Goal: Task Accomplishment & Management: Use online tool/utility

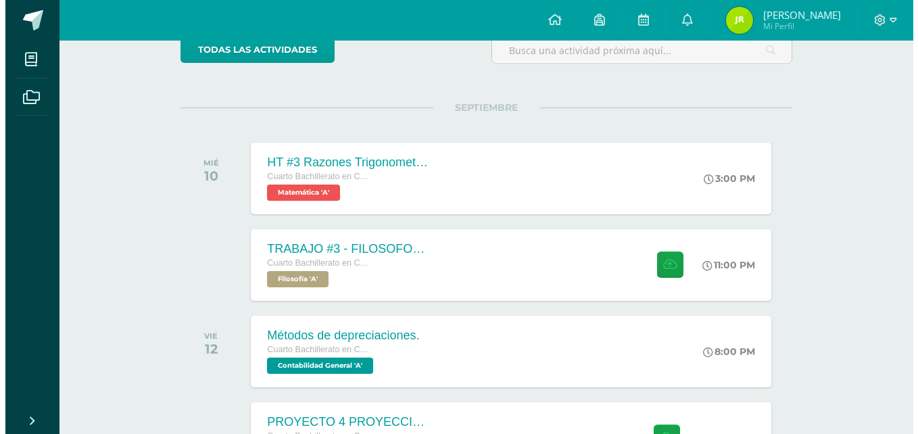
scroll to position [128, 0]
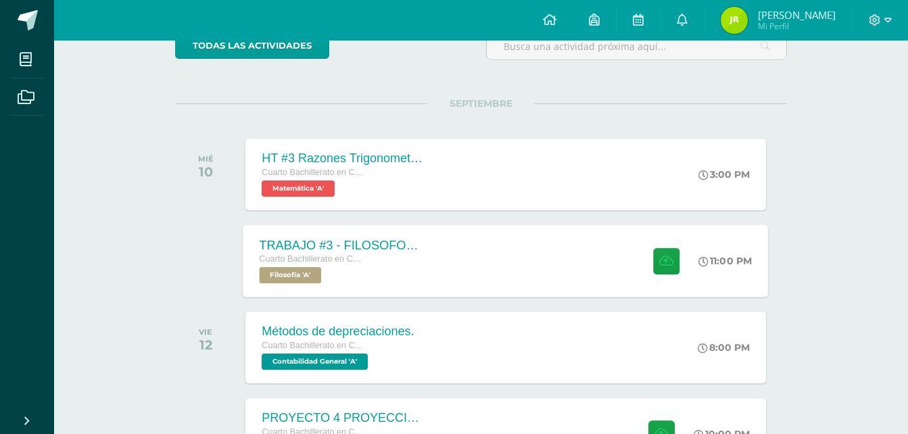
click at [420, 256] on div "Cuarto Bachillerato en CCLL con Orientación en Computación" at bounding box center [342, 259] width 164 height 15
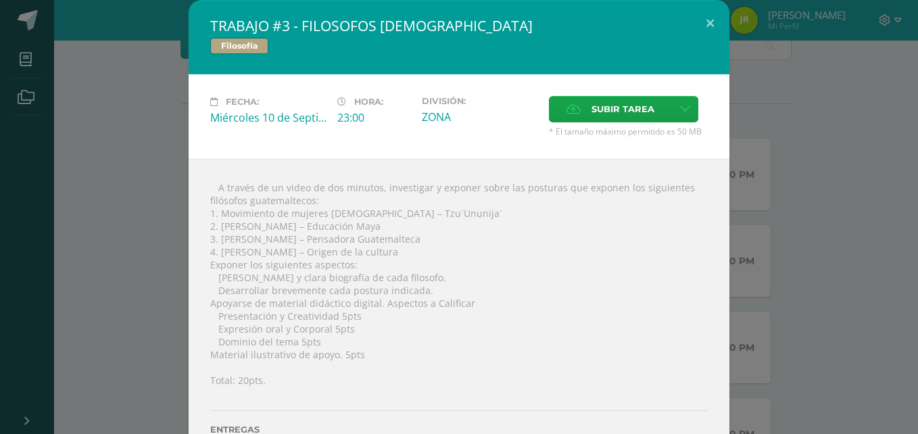
click at [598, 123] on div "Subir tarea" at bounding box center [628, 111] width 159 height 30
click at [600, 115] on span "Subir tarea" at bounding box center [623, 109] width 63 height 25
click at [0, 0] on input "Subir tarea" at bounding box center [0, 0] width 0 height 0
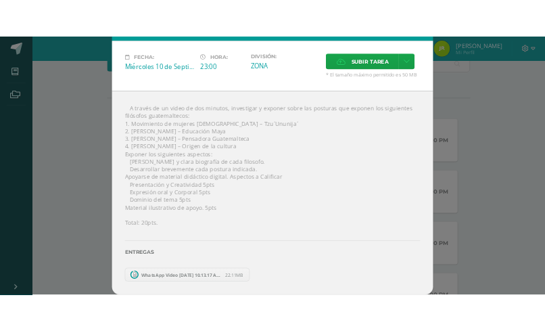
scroll to position [44, 0]
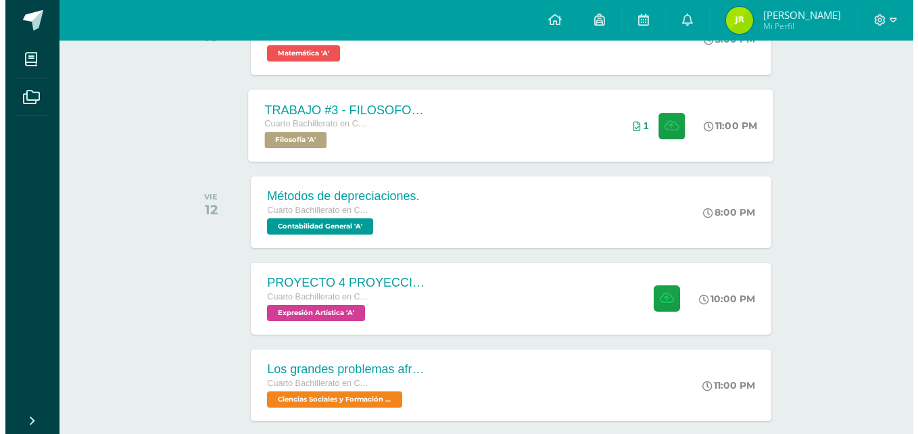
scroll to position [270, 0]
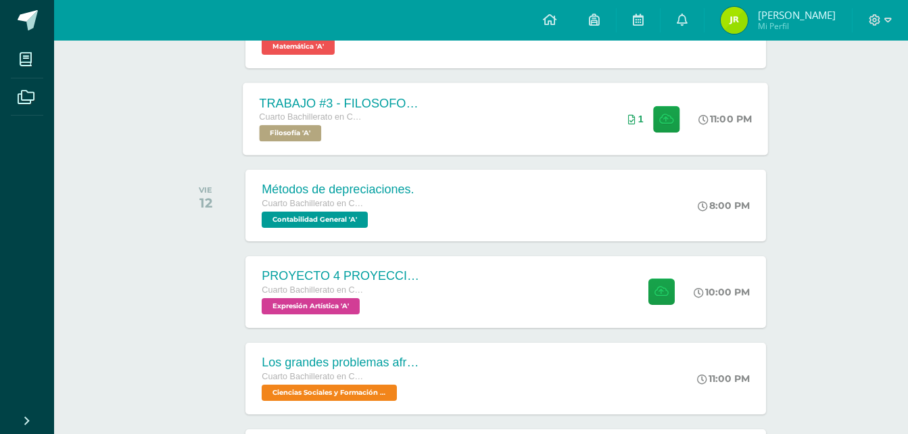
click at [595, 125] on div "TRABAJO #3 - FILOSOFOS GUATEMALTECOS Cuarto Bachillerato en CCLL con Orientació…" at bounding box center [505, 118] width 525 height 72
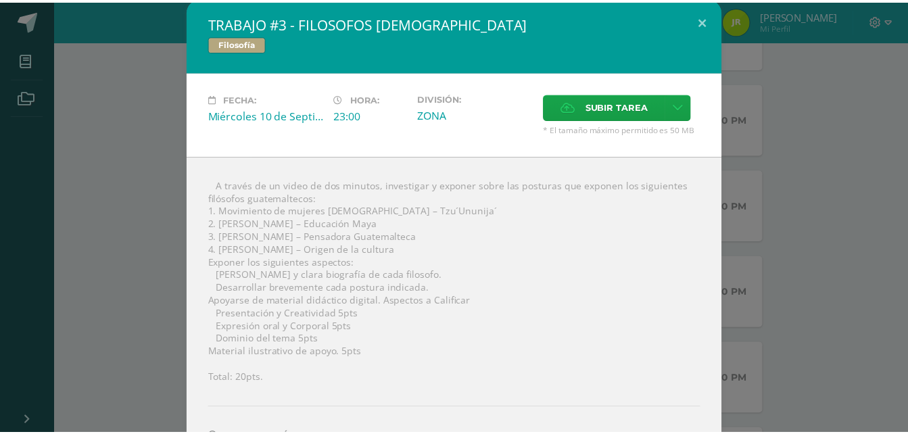
scroll to position [0, 0]
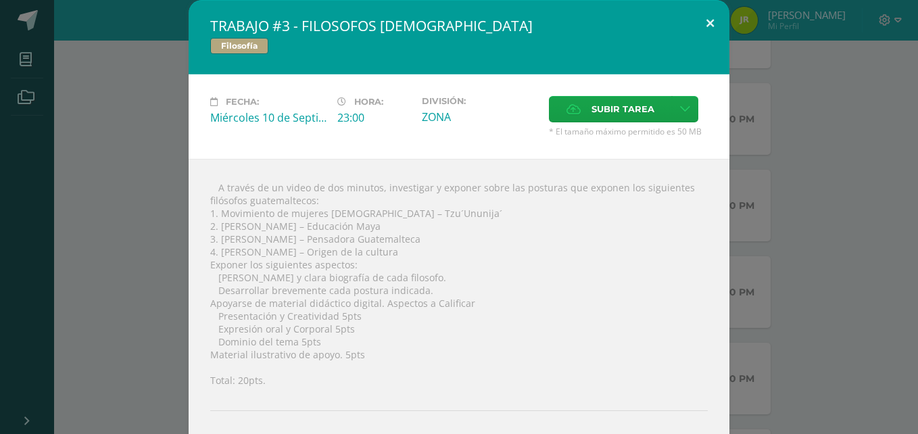
click at [704, 22] on button at bounding box center [710, 23] width 39 height 46
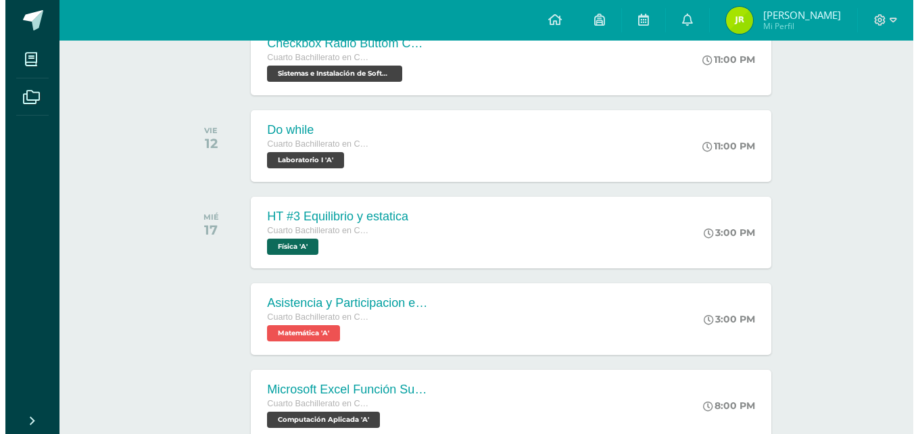
scroll to position [608, 0]
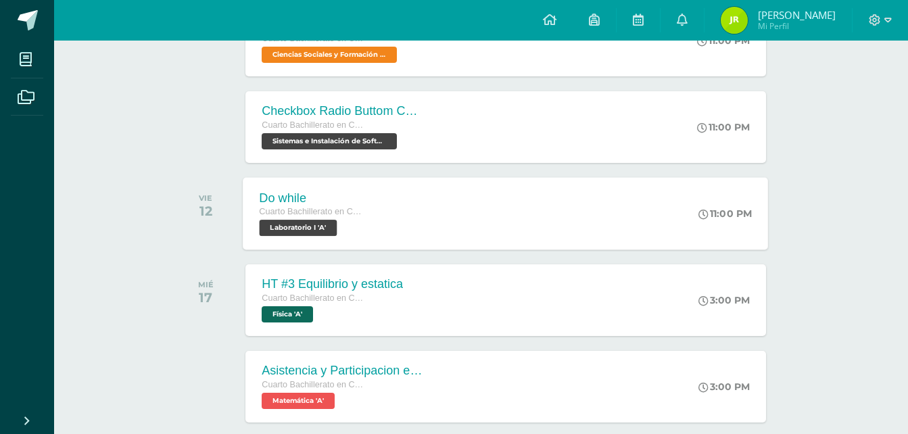
click at [431, 195] on div "Do while Cuarto Bachillerato en CCLL con Orientación en Computación Laboratorio…" at bounding box center [505, 213] width 525 height 72
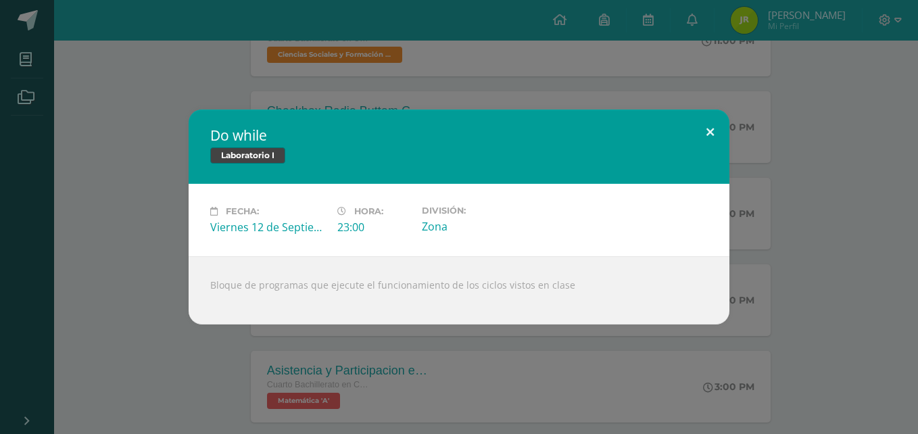
click at [699, 141] on button at bounding box center [710, 133] width 39 height 46
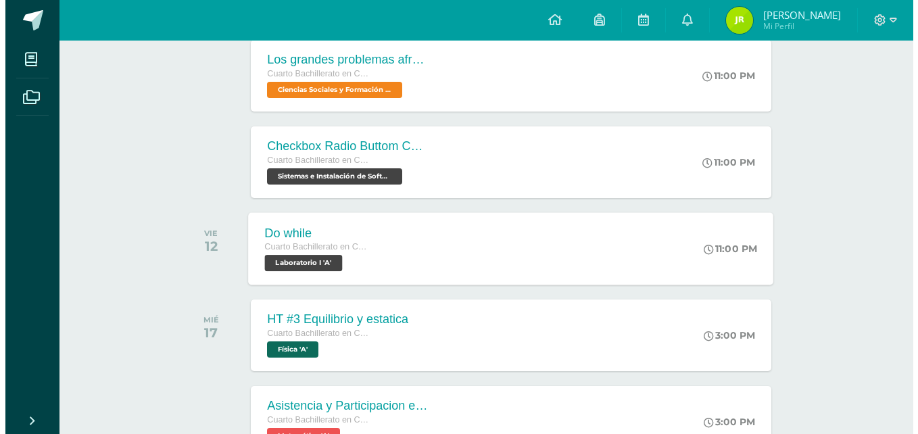
scroll to position [473, 0]
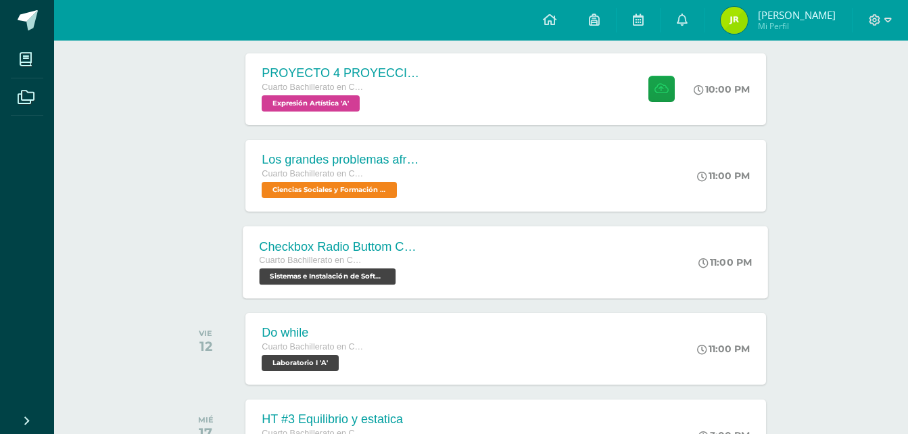
click at [489, 270] on div "Checkbox Radio Buttom Cajas de Selección Cuarto Bachillerato en CCLL con Orient…" at bounding box center [505, 262] width 525 height 72
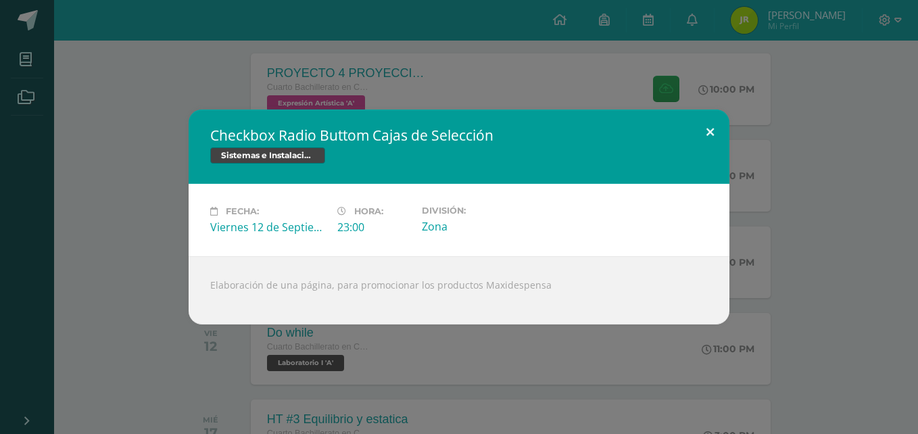
click at [712, 126] on button at bounding box center [710, 133] width 39 height 46
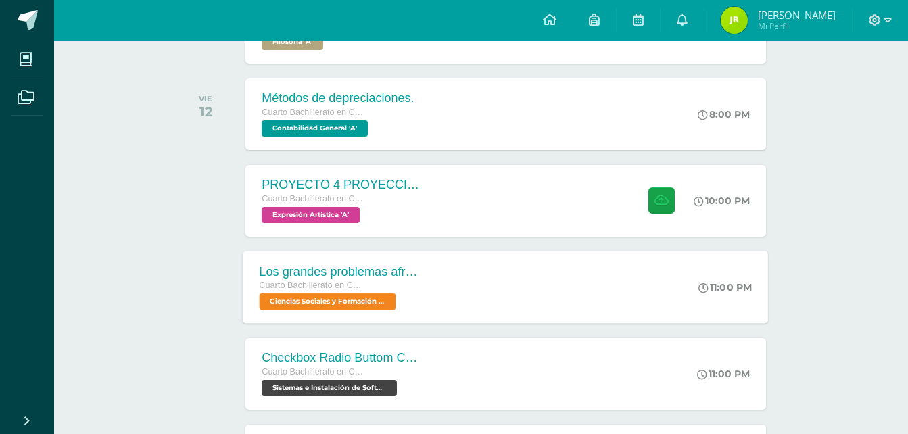
scroll to position [338, 0]
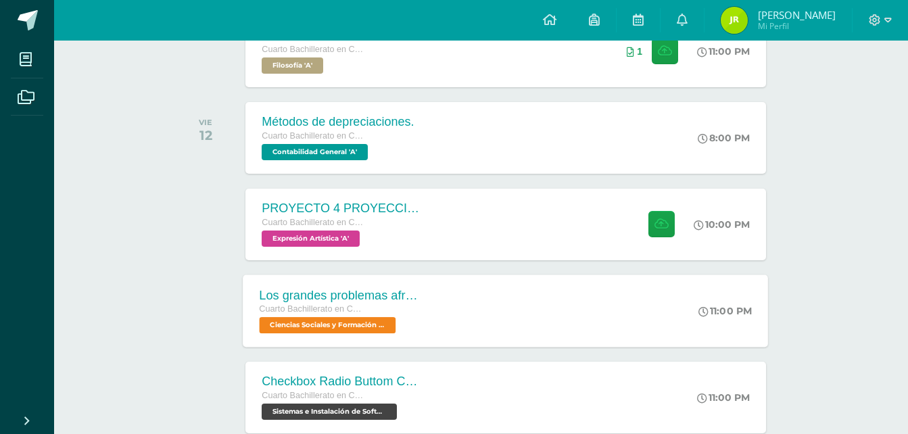
click at [433, 258] on div "PROYECTO 4 PROYECCION 2 Cuarto Bachillerato en CCLL con Orientación en Computac…" at bounding box center [342, 225] width 195 height 72
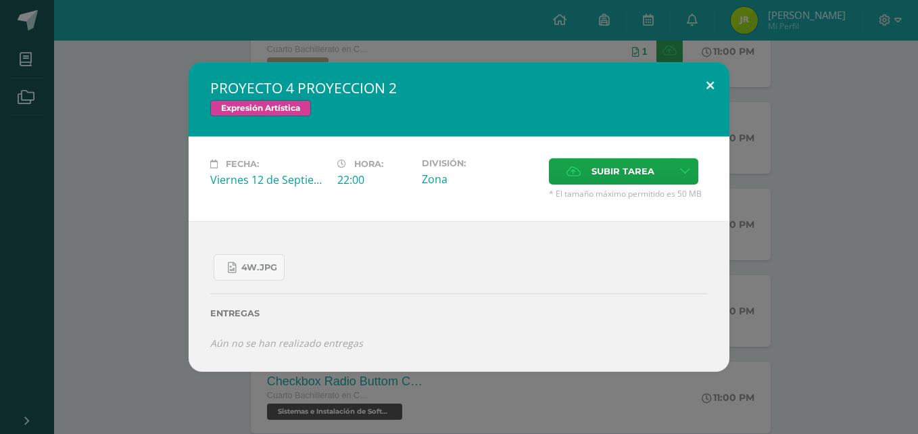
click at [713, 97] on button at bounding box center [710, 85] width 39 height 46
